Goal: Use online tool/utility: Utilize a website feature to perform a specific function

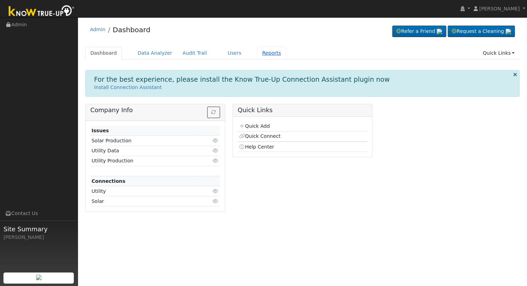
click at [257, 53] on link "Reports" at bounding box center [271, 53] width 29 height 13
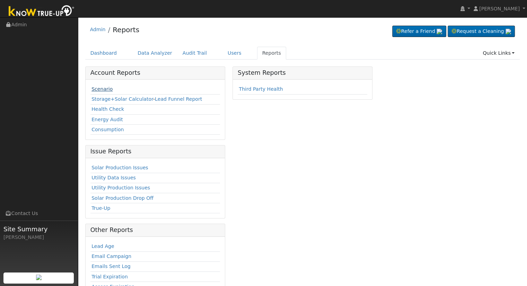
click at [106, 88] on link "Scenario" at bounding box center [102, 89] width 21 height 6
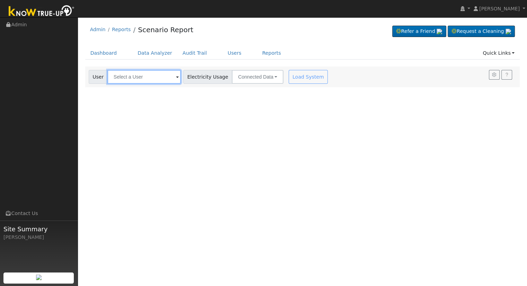
click at [127, 78] on input "text" at bounding box center [143, 77] width 73 height 14
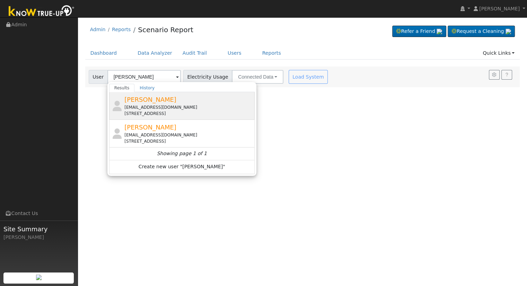
click at [150, 100] on span "[PERSON_NAME]" at bounding box center [150, 99] width 52 height 7
type input "Eli Miraziz"
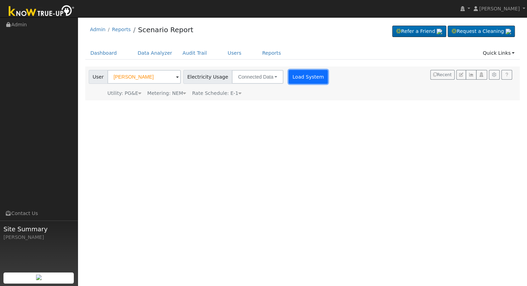
click at [292, 79] on button "Load System" at bounding box center [309, 77] width 40 height 14
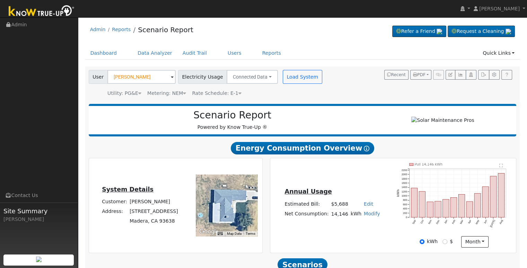
scroll to position [72, 0]
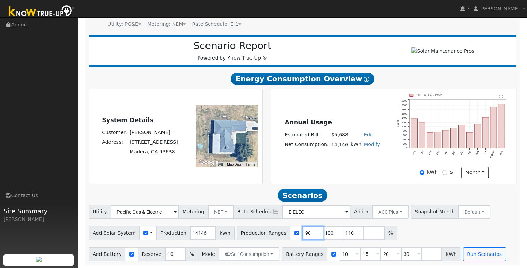
click at [303, 234] on input "90" at bounding box center [313, 233] width 21 height 14
type input "100"
type input "110"
type input "1"
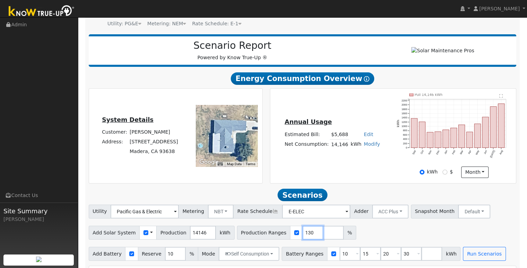
scroll to position [240, 0]
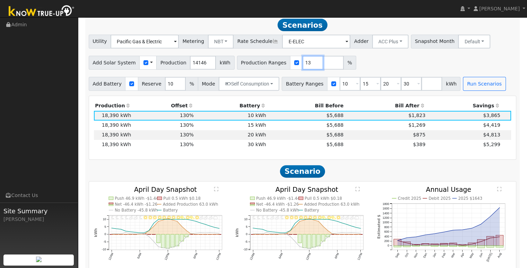
type input "1"
type input "129"
click at [340, 87] on input "10" at bounding box center [350, 84] width 21 height 14
type input "15"
type input "20"
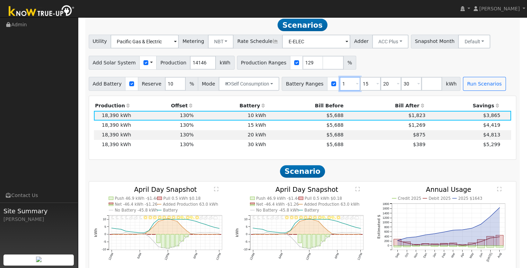
type input "30"
type input "20"
type input "30"
type input "3"
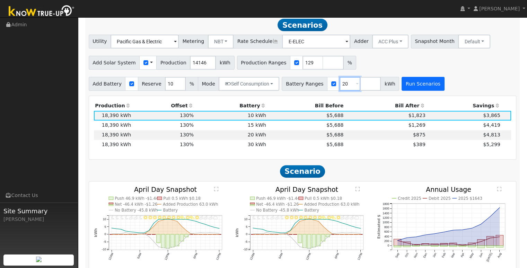
type input "20"
click at [402, 84] on button "Run Scenarios" at bounding box center [423, 84] width 43 height 14
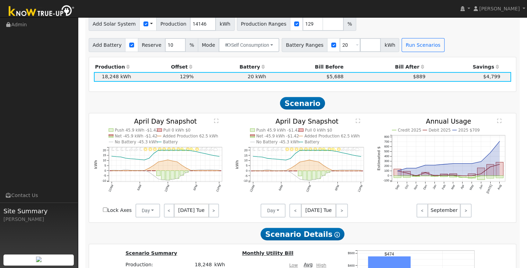
scroll to position [278, 0]
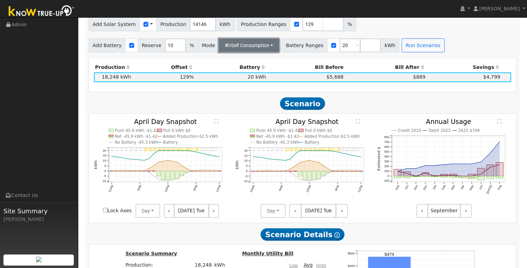
click at [245, 47] on button "Self Consumption" at bounding box center [249, 45] width 61 height 14
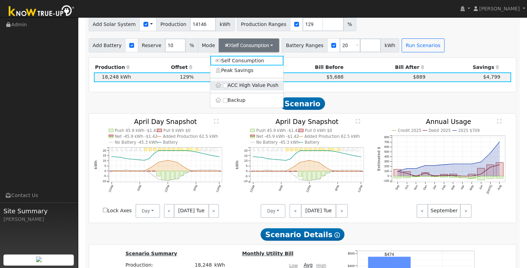
click at [250, 86] on label "ACC High Value Push" at bounding box center [246, 86] width 73 height 10
click at [228, 86] on input "ACC High Value Push" at bounding box center [225, 85] width 5 height 5
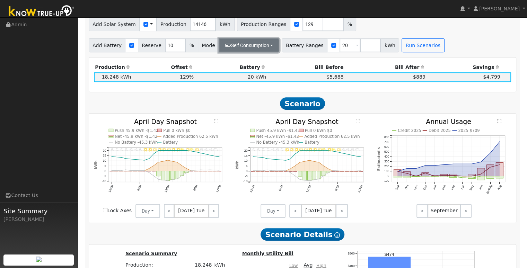
click at [244, 49] on button "Self Consumption" at bounding box center [249, 45] width 61 height 14
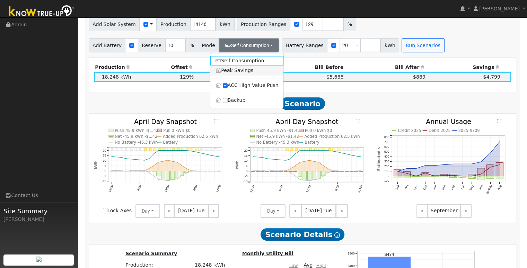
click at [250, 75] on link "Peak Savings" at bounding box center [246, 71] width 73 height 10
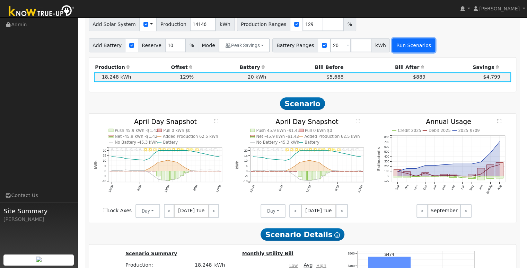
click at [397, 43] on button "Run Scenarios" at bounding box center [413, 45] width 43 height 14
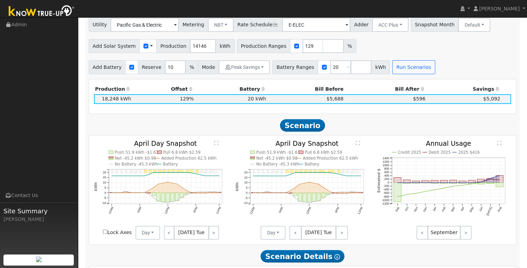
scroll to position [257, 0]
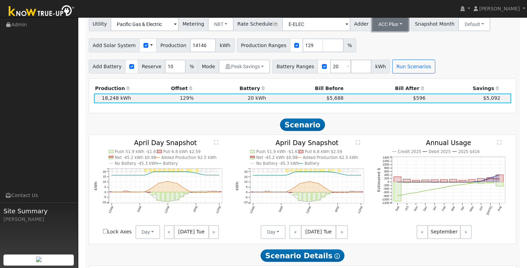
click at [383, 31] on button "ACC Plus" at bounding box center [390, 24] width 36 height 14
click at [379, 58] on link "SB-535" at bounding box center [383, 59] width 48 height 10
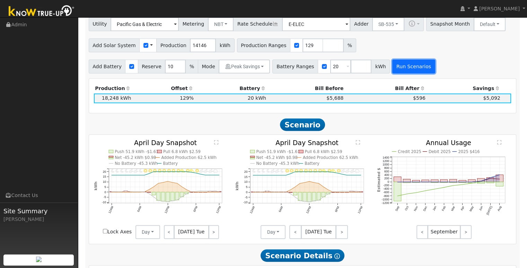
click at [392, 70] on button "Run Scenarios" at bounding box center [413, 67] width 43 height 14
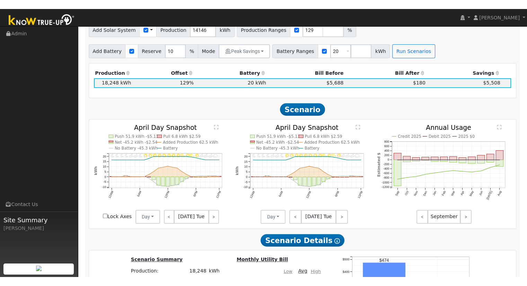
scroll to position [288, 0]
